Goal: Transaction & Acquisition: Purchase product/service

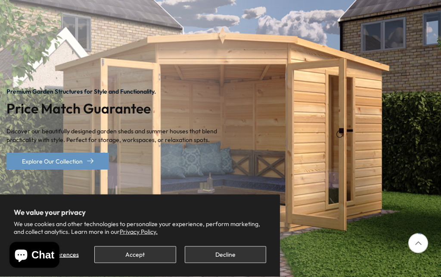
scroll to position [119, 0]
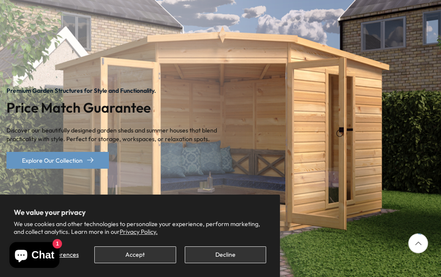
click at [220, 263] on button "Decline" at bounding box center [225, 254] width 81 height 17
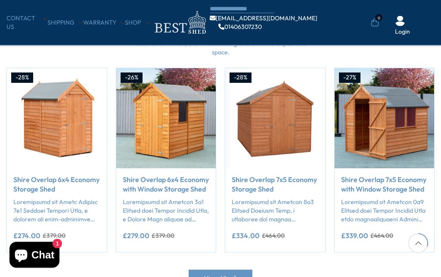
scroll to position [701, 0]
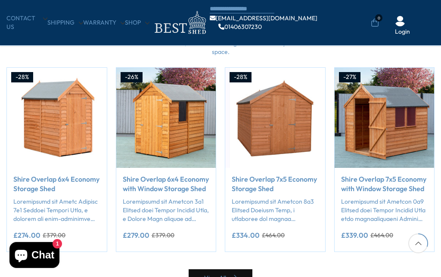
click at [223, 276] on link "View All" at bounding box center [221, 277] width 64 height 17
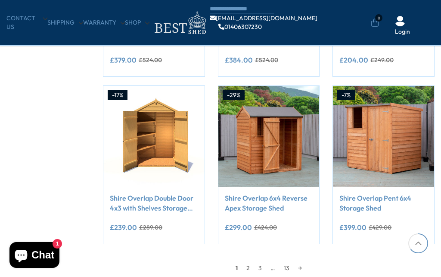
scroll to position [616, 0]
click at [250, 271] on link "2" at bounding box center [248, 267] width 12 height 13
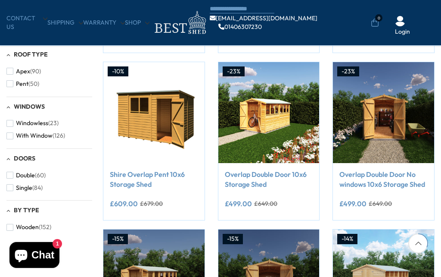
scroll to position [306, 0]
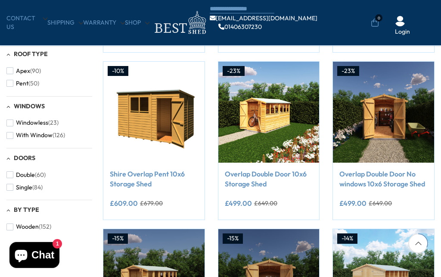
click at [10, 84] on button "Pent (50)" at bounding box center [22, 83] width 33 height 12
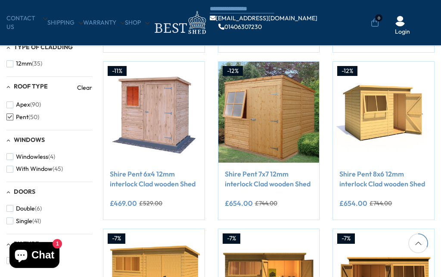
click at [9, 217] on span "button" at bounding box center [9, 220] width 7 height 7
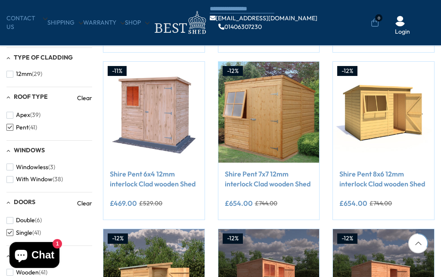
click at [13, 266] on button "Wooden (41)" at bounding box center [26, 272] width 41 height 12
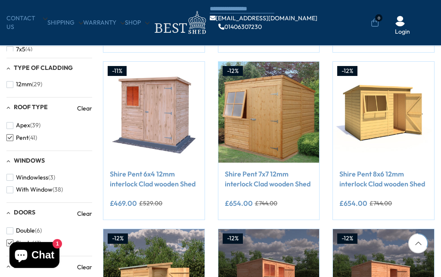
click at [14, 185] on button "With Window (38)" at bounding box center [34, 189] width 56 height 12
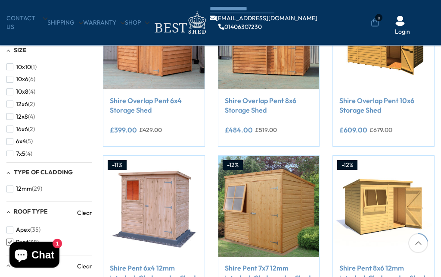
scroll to position [210, 0]
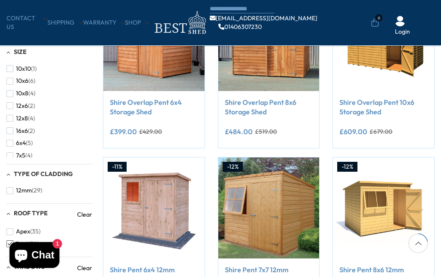
click at [11, 140] on span "button" at bounding box center [9, 143] width 7 height 7
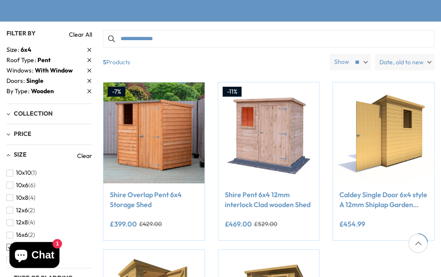
scroll to position [164, 0]
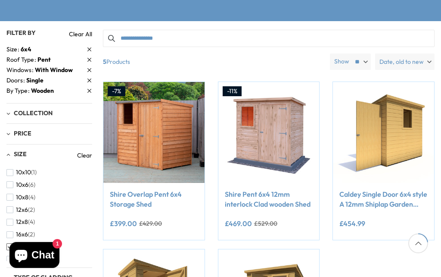
click at [294, 146] on img at bounding box center [268, 132] width 101 height 101
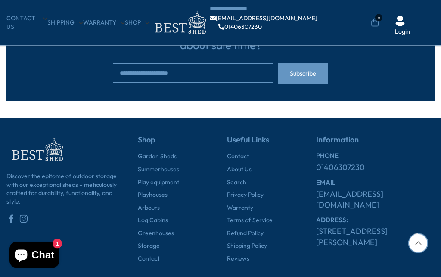
scroll to position [621, 0]
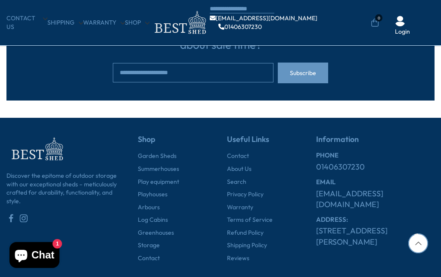
click at [247, 166] on link "About Us" at bounding box center [239, 169] width 25 height 9
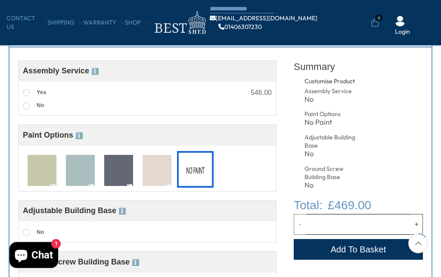
scroll to position [304, 0]
click at [39, 166] on img at bounding box center [42, 171] width 29 height 32
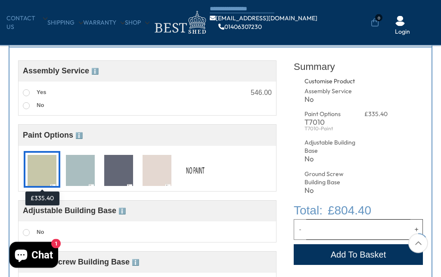
scroll to position [304, 0]
click at [333, 144] on div "Adjustable Building Base" at bounding box center [331, 146] width 53 height 17
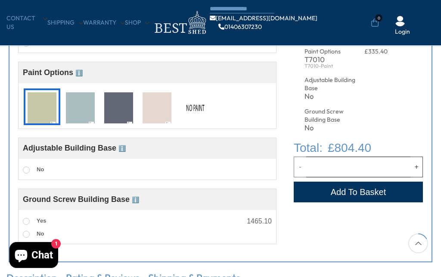
scroll to position [366, 0]
click at [126, 152] on span "ℹ️" at bounding box center [122, 148] width 7 height 7
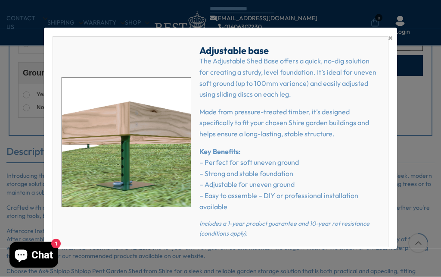
scroll to position [495, 0]
click at [388, 44] on span "×" at bounding box center [390, 38] width 5 height 12
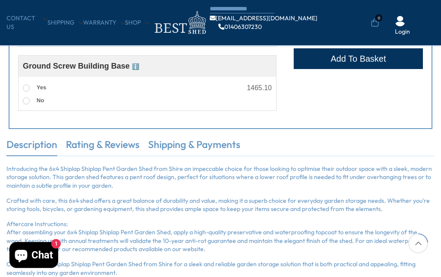
scroll to position [489, 0]
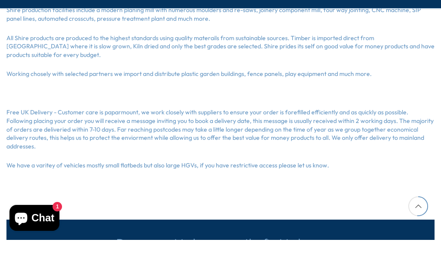
scroll to position [243, 0]
